Goal: Information Seeking & Learning: Learn about a topic

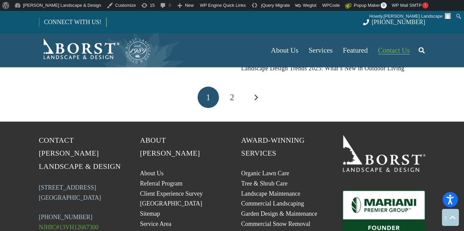
click at [403, 46] on span "Contact Us" at bounding box center [394, 50] width 32 height 8
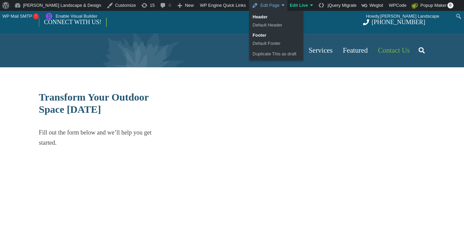
select select "******"
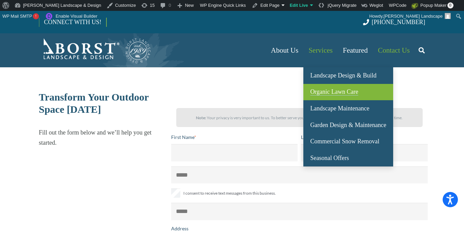
click at [335, 93] on span "Organic Lawn Care" at bounding box center [334, 91] width 48 height 7
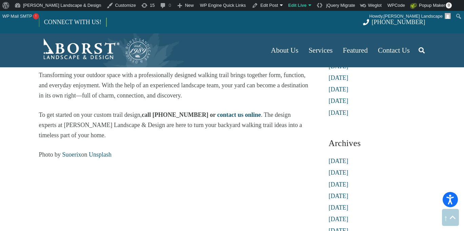
scroll to position [1462, 0]
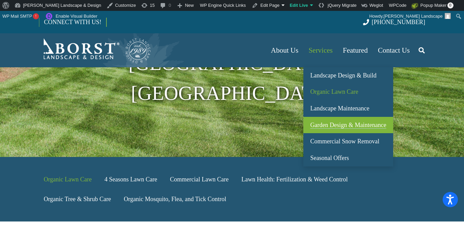
click at [328, 120] on link "Garden Design & Maintenance" at bounding box center [348, 125] width 90 height 17
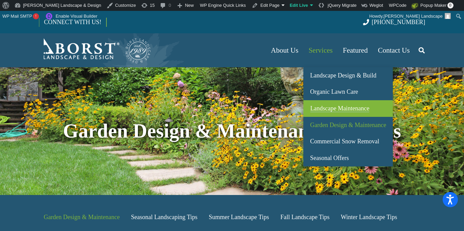
click at [325, 105] on span "Landscape Maintenance" at bounding box center [339, 108] width 59 height 7
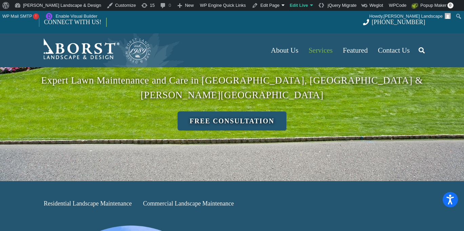
scroll to position [134, 0]
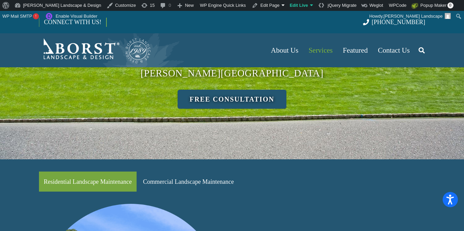
click at [115, 171] on link "Residential Landscape Maintenance" at bounding box center [88, 181] width 98 height 20
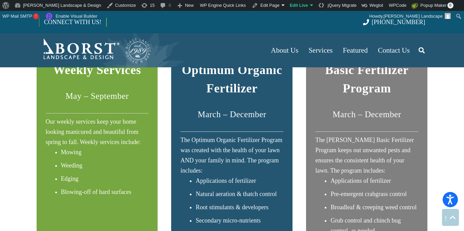
scroll to position [711, 0]
drag, startPoint x: 423, startPoint y: 52, endPoint x: 420, endPoint y: 61, distance: 10.3
click at [423, 52] on icon "Search" at bounding box center [422, 50] width 6 height 17
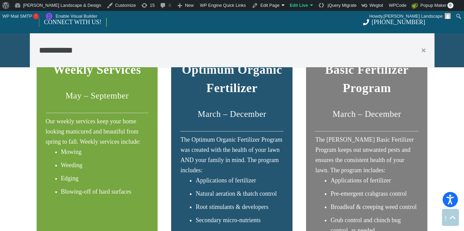
type input "**********"
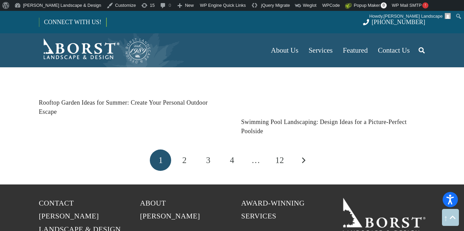
scroll to position [799, 0]
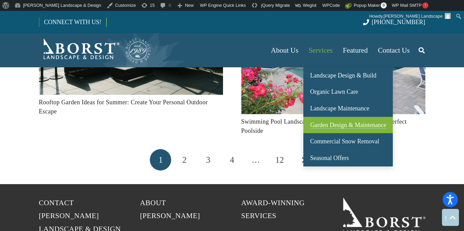
click at [338, 121] on span "Garden Design & Maintenance" at bounding box center [348, 124] width 76 height 7
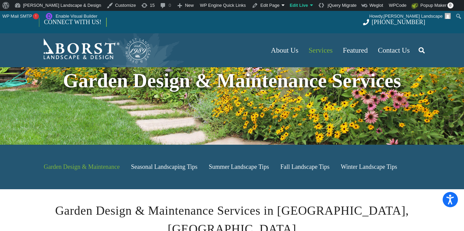
scroll to position [51, 0]
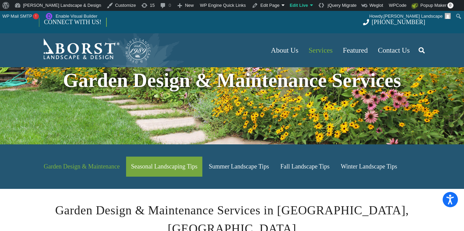
click at [162, 168] on link "Seasonal Landscaping Tips" at bounding box center [164, 166] width 76 height 20
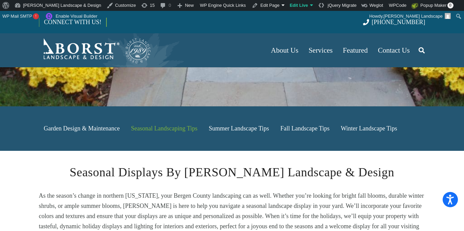
scroll to position [178, 0]
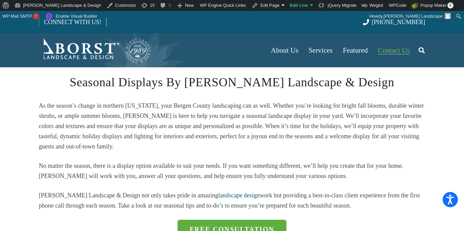
click at [391, 50] on span "Contact Us" at bounding box center [394, 50] width 32 height 8
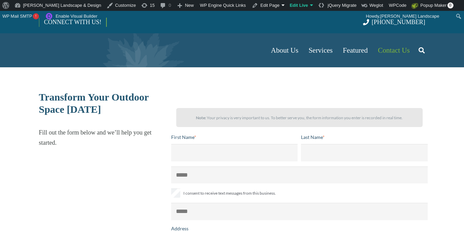
select select "******"
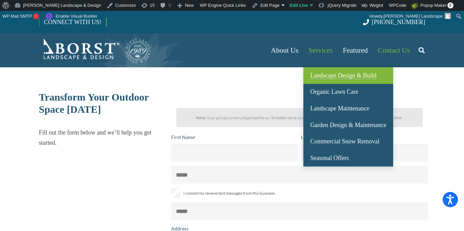
click at [334, 75] on span "Landscape Design & Build" at bounding box center [343, 75] width 66 height 7
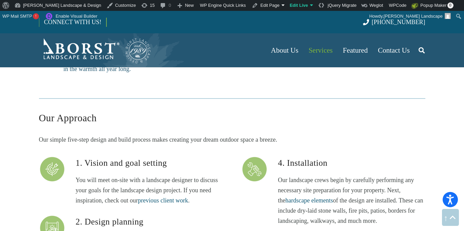
scroll to position [1819, 0]
click at [79, 56] on img "Borst-Logo" at bounding box center [95, 50] width 113 height 27
